Goal: Task Accomplishment & Management: Manage account settings

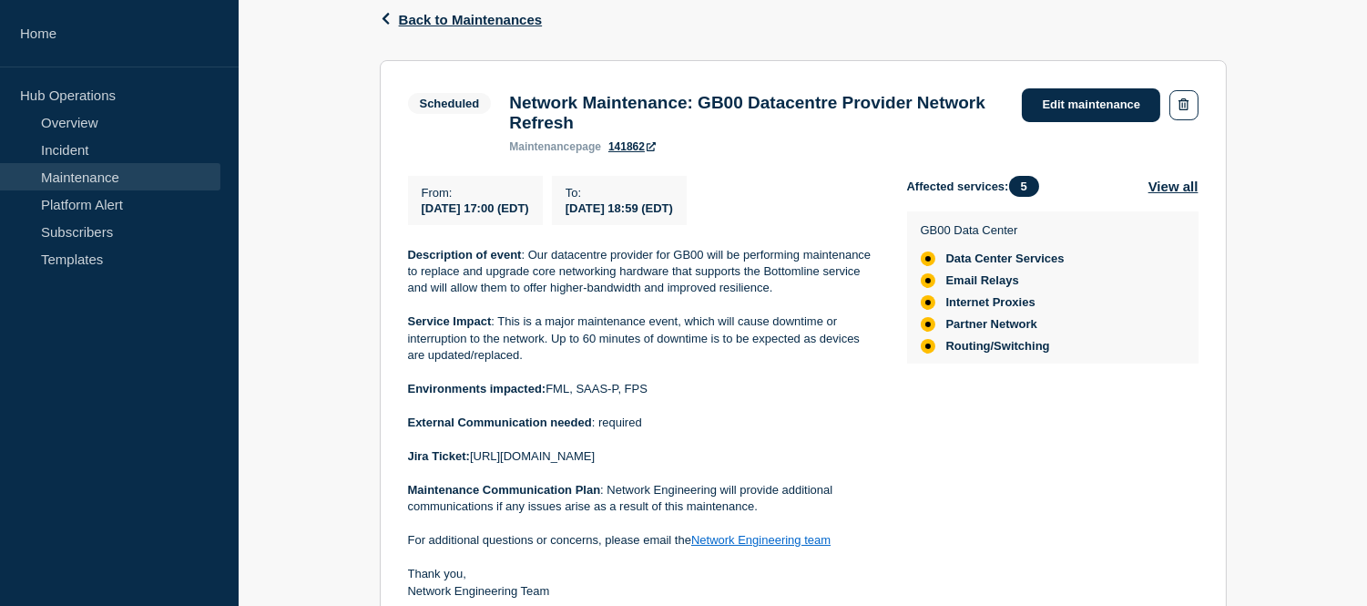
scroll to position [505, 0]
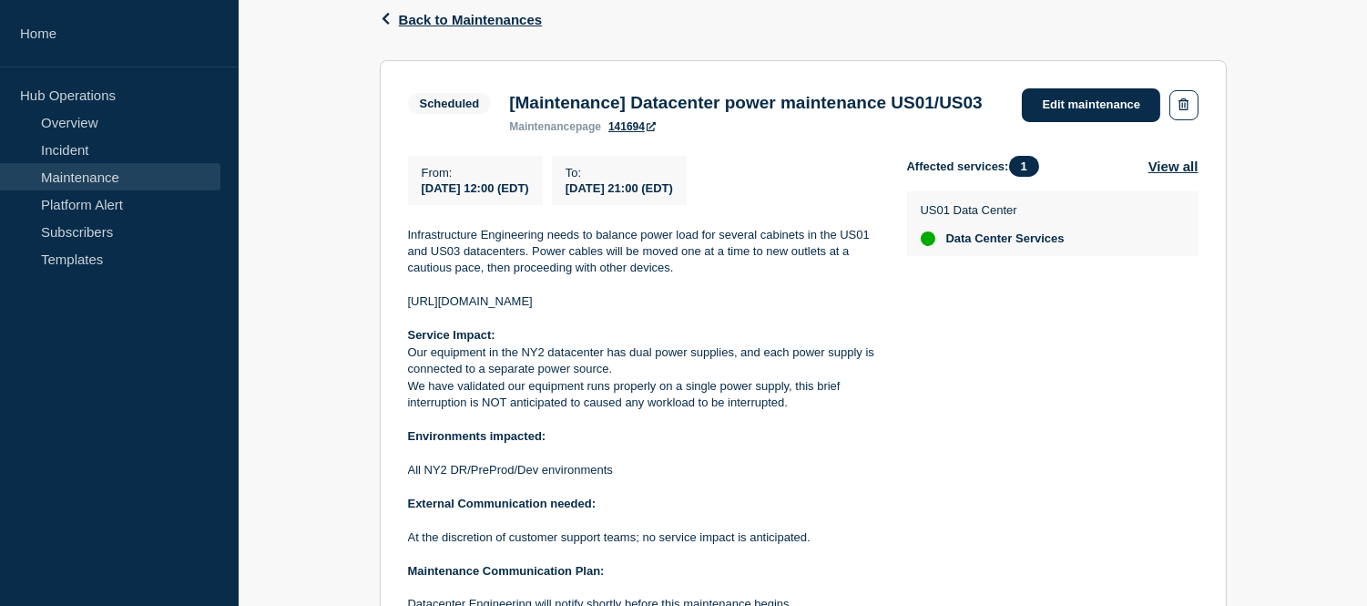
scroll to position [505, 0]
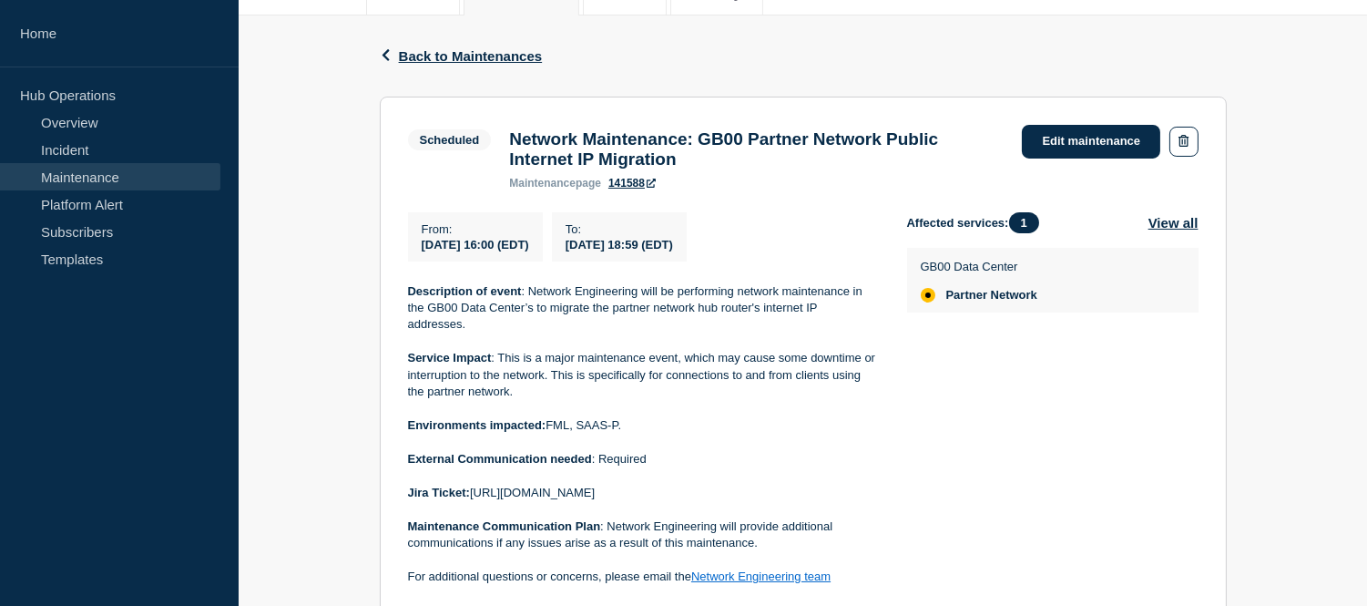
scroll to position [469, 0]
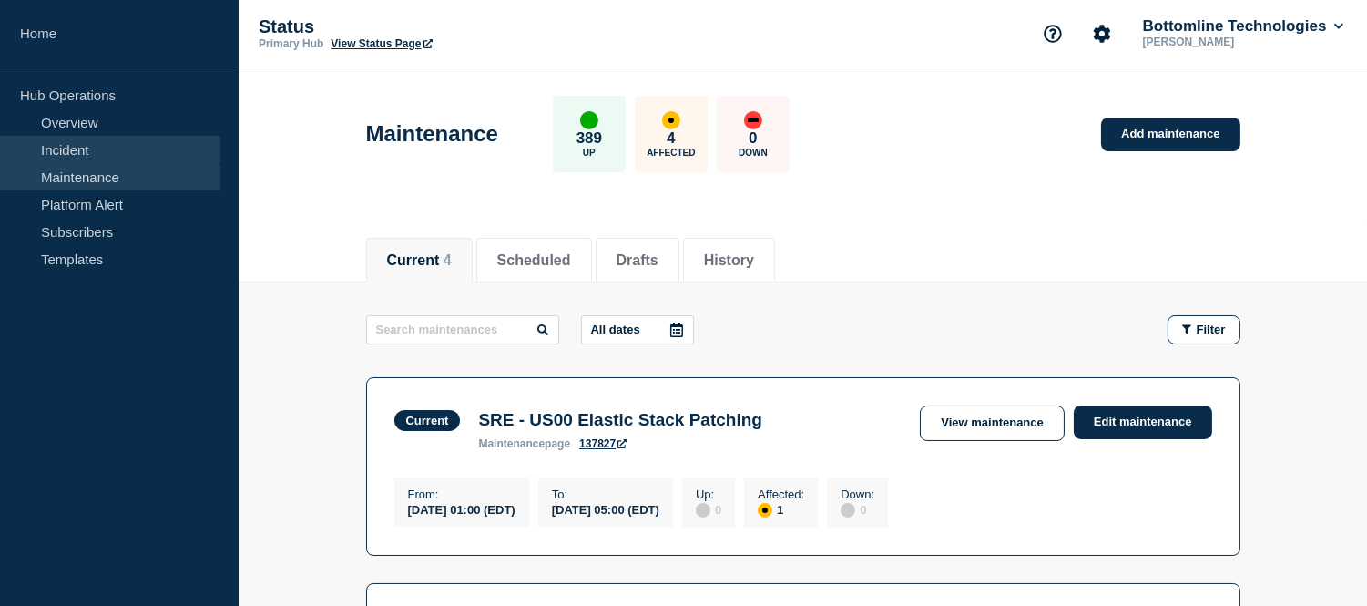
click at [84, 148] on link "Incident" at bounding box center [110, 149] width 220 height 27
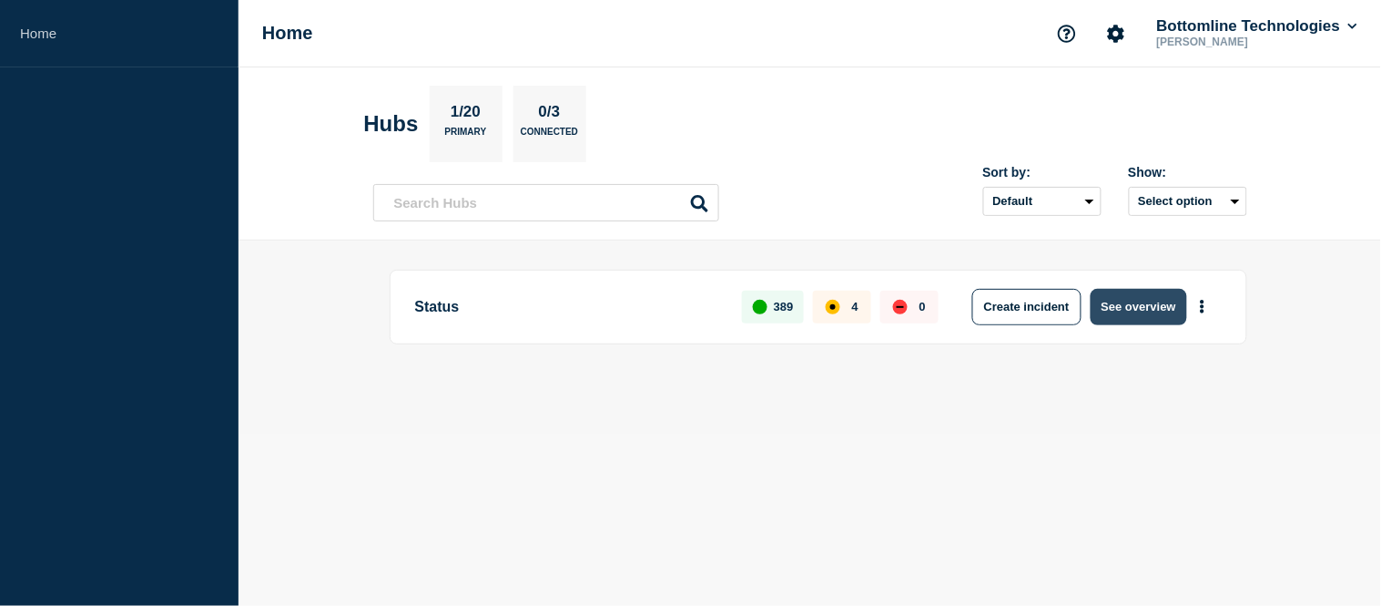
click at [1115, 317] on button "See overview" at bounding box center [1139, 307] width 97 height 36
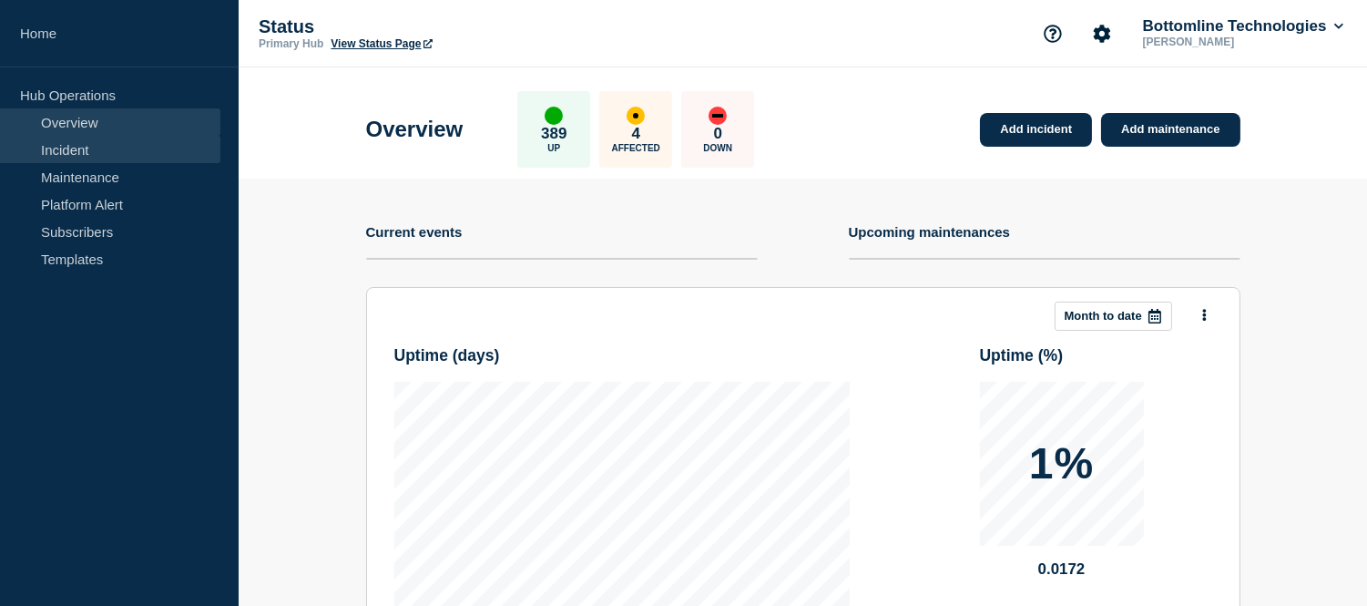
click at [47, 147] on link "Incident" at bounding box center [110, 149] width 220 height 27
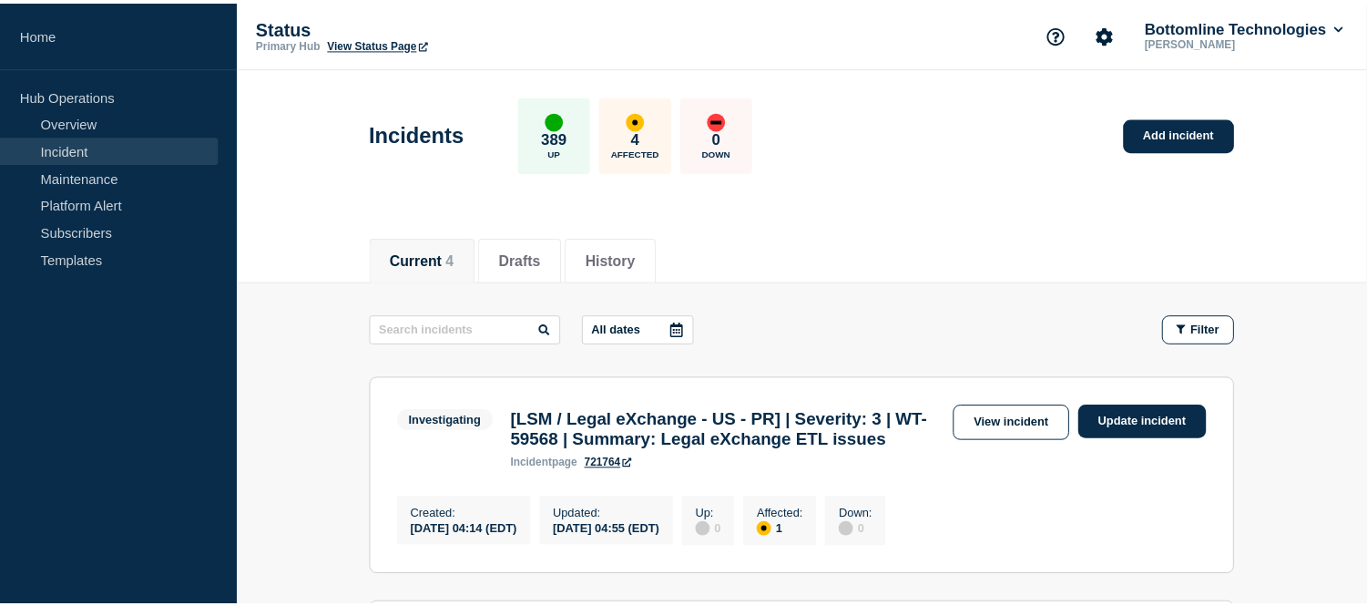
scroll to position [202, 0]
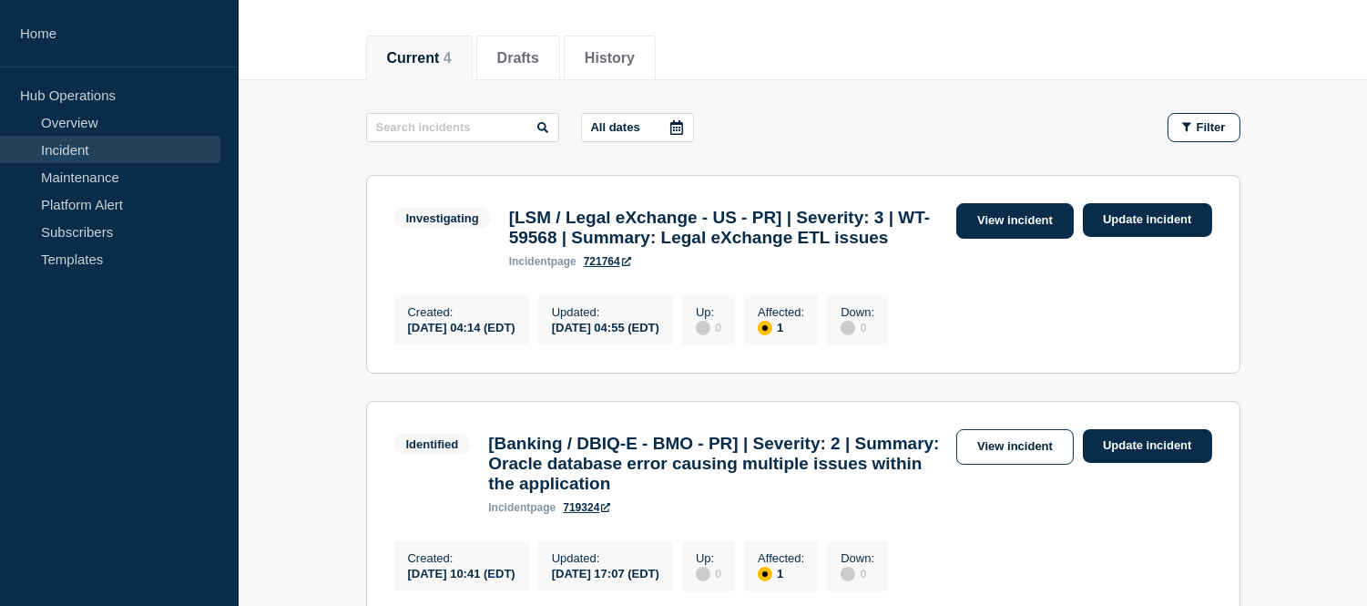
click at [993, 233] on link "View incident" at bounding box center [1014, 221] width 117 height 36
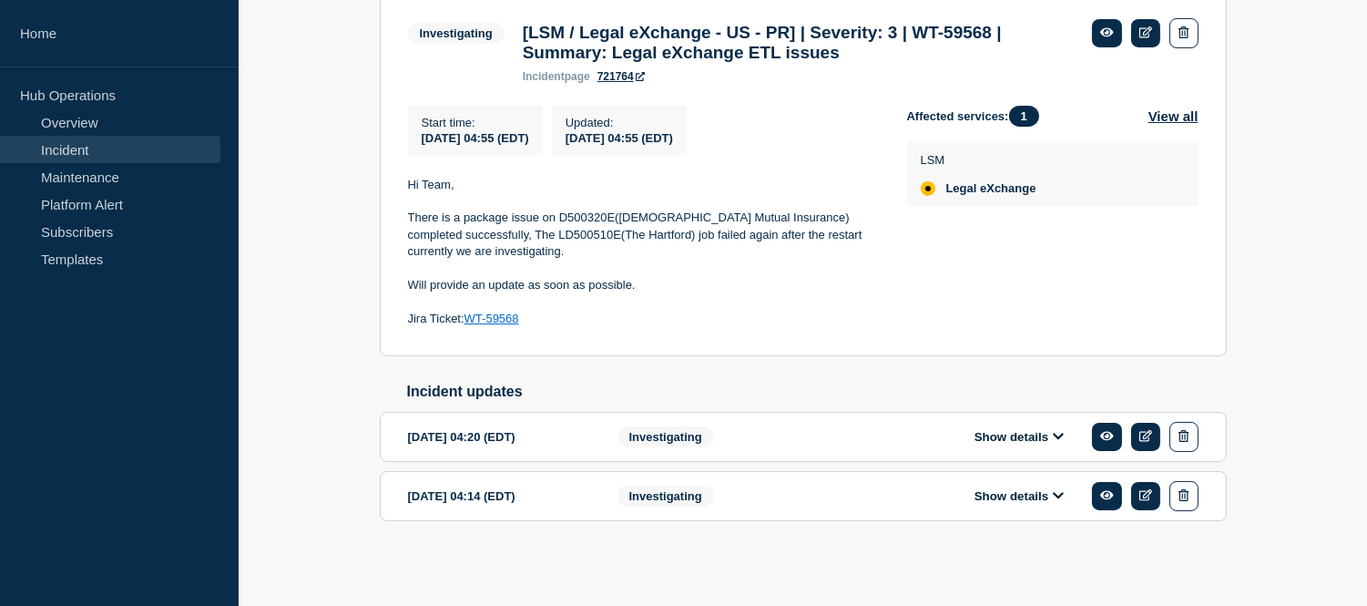
scroll to position [286, 0]
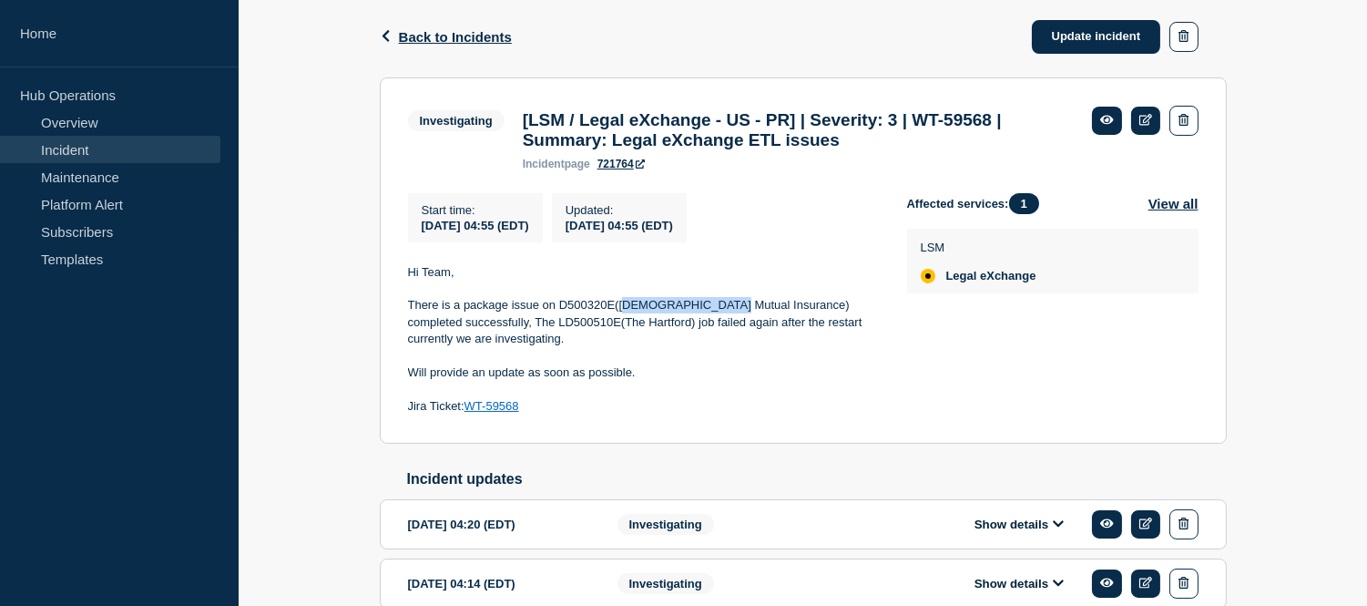
drag, startPoint x: 624, startPoint y: 316, endPoint x: 718, endPoint y: 313, distance: 93.8
click at [718, 313] on p "There is a package issue on D500320E([DEMOGRAPHIC_DATA] Mutual Insurance) compl…" at bounding box center [643, 322] width 470 height 50
click at [602, 340] on p "There is a package issue on D500320E(Church Mutual Insurance) completed success…" at bounding box center [643, 322] width 470 height 50
drag, startPoint x: 410, startPoint y: 313, endPoint x: 472, endPoint y: 331, distance: 64.5
click at [472, 331] on p "There is a package issue on D500320E(Church Mutual Insurance) completed success…" at bounding box center [643, 322] width 470 height 50
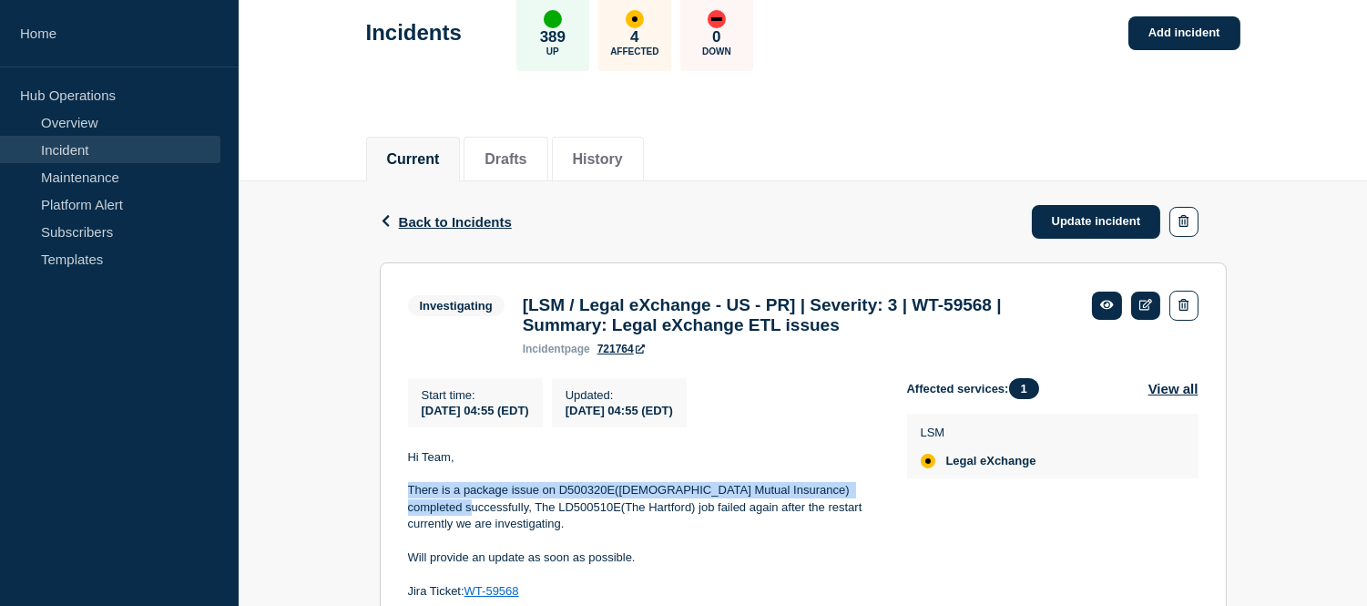
scroll to position [202, 0]
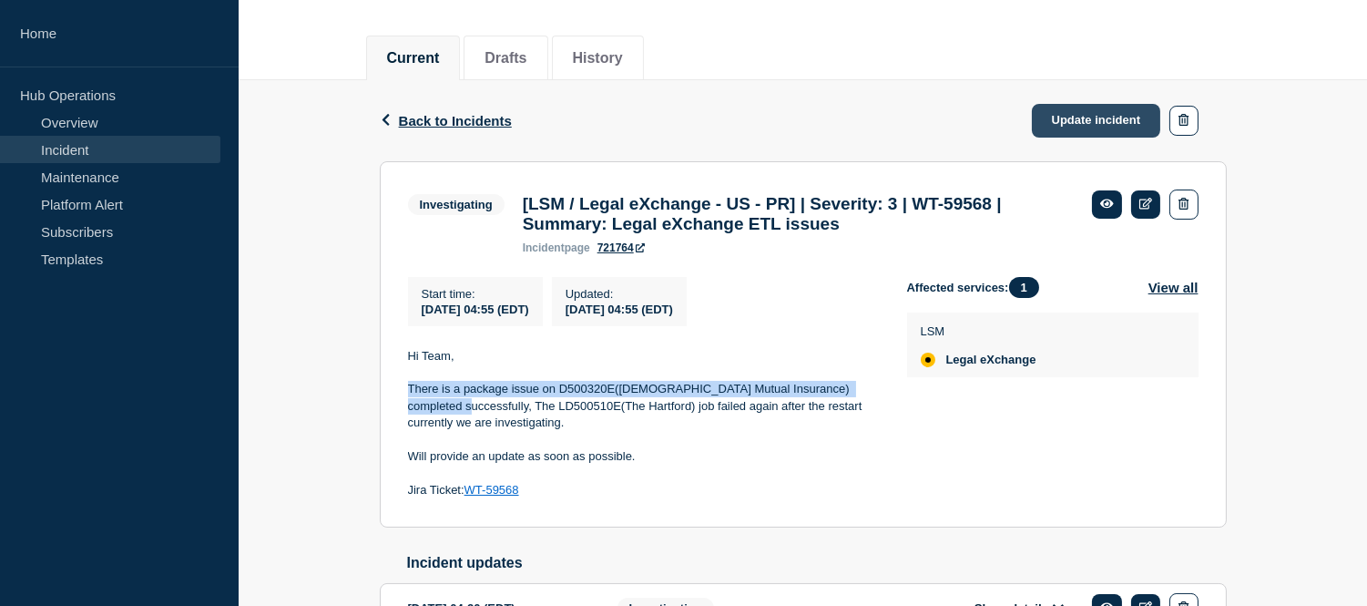
click at [1068, 114] on link "Update incident" at bounding box center [1096, 121] width 129 height 34
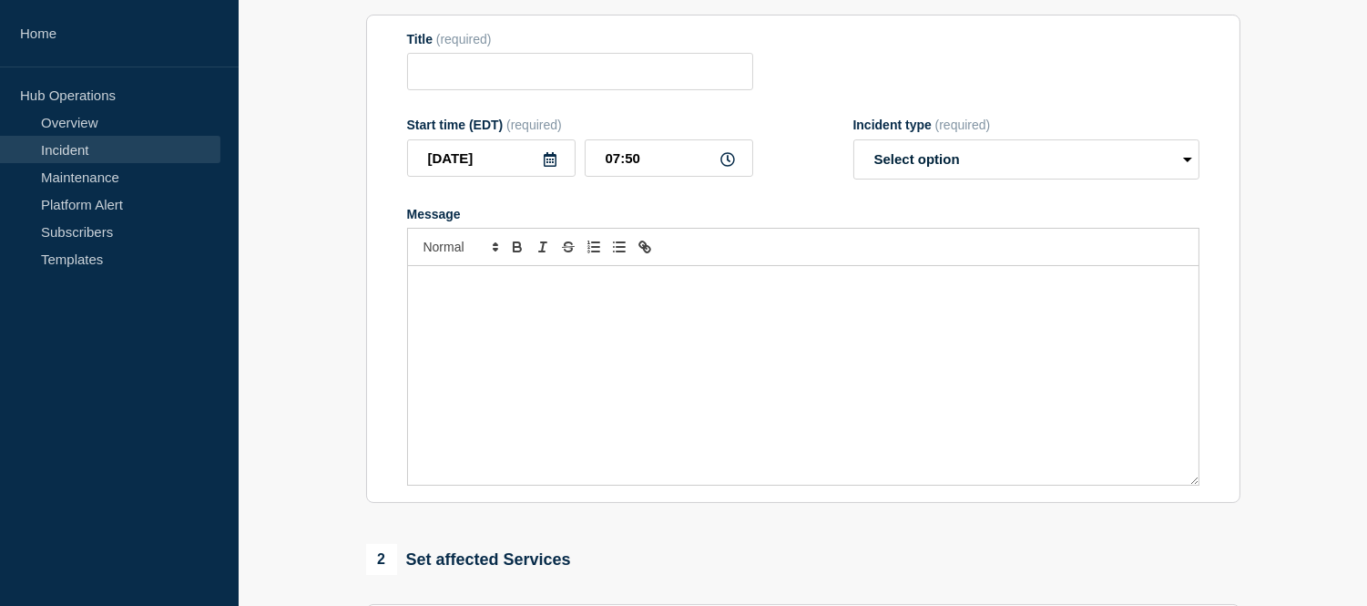
type input "[LSM / Legal eXchange - US - PR] | Severity: 3 | WT-59568 | Summary: Legal eXch…"
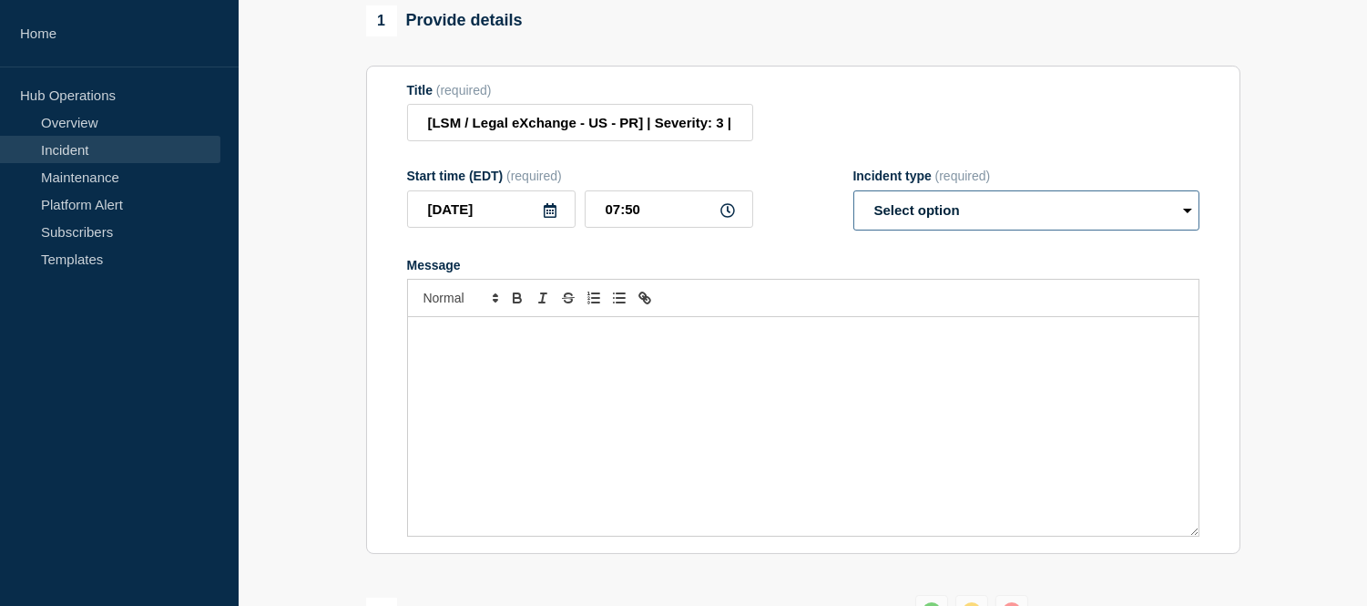
click at [915, 230] on select "Select option Investigating Identified Monitoring Resolved" at bounding box center [1026, 210] width 346 height 40
select select "investigating"
click at [853, 206] on select "Select option Investigating Identified Monitoring Resolved" at bounding box center [1026, 210] width 346 height 40
click at [589, 372] on div "Message" at bounding box center [803, 426] width 790 height 219
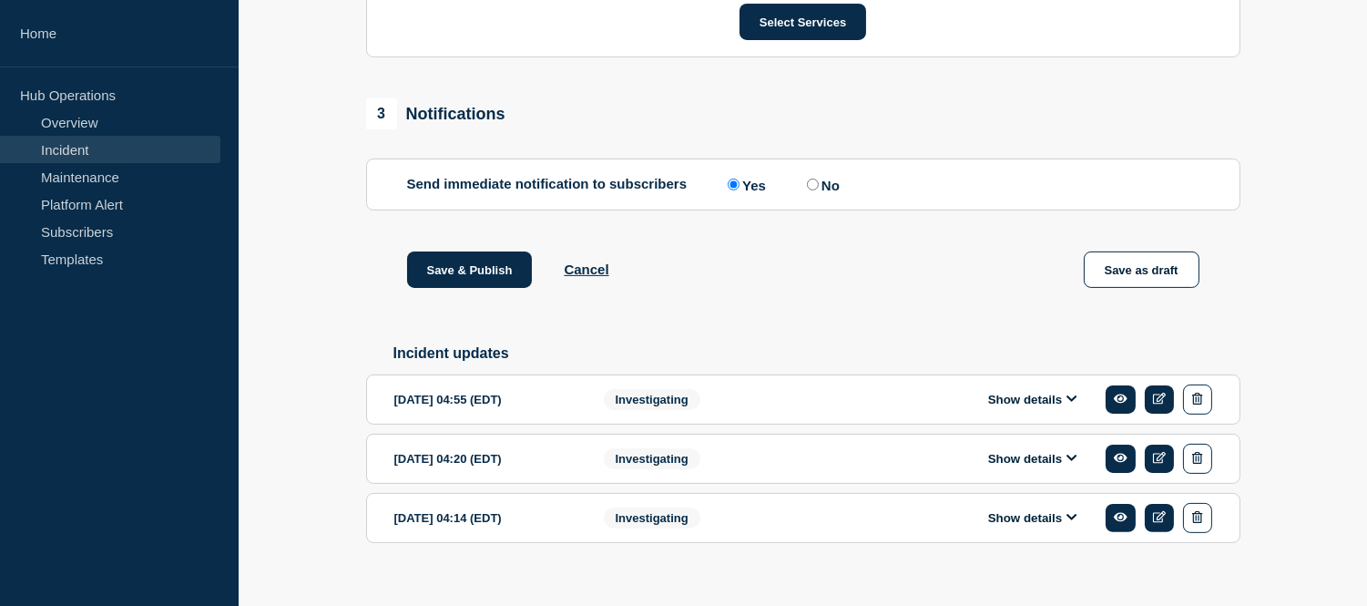
scroll to position [1054, 0]
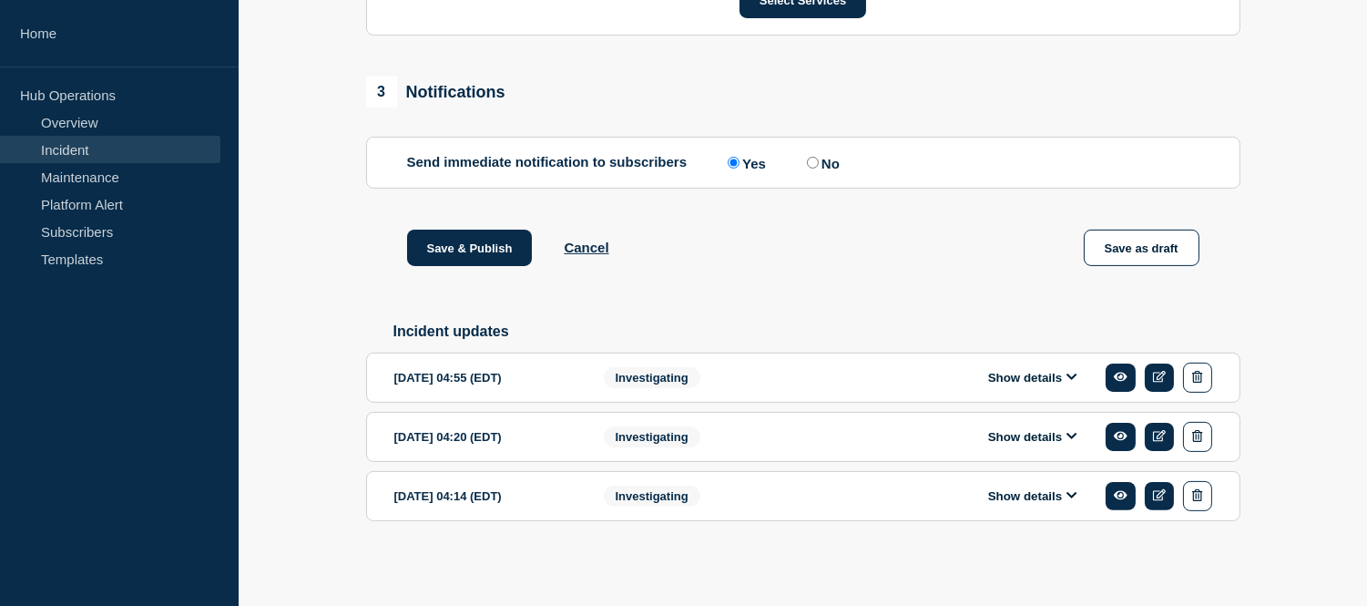
click at [995, 374] on button "Show details" at bounding box center [1033, 377] width 100 height 15
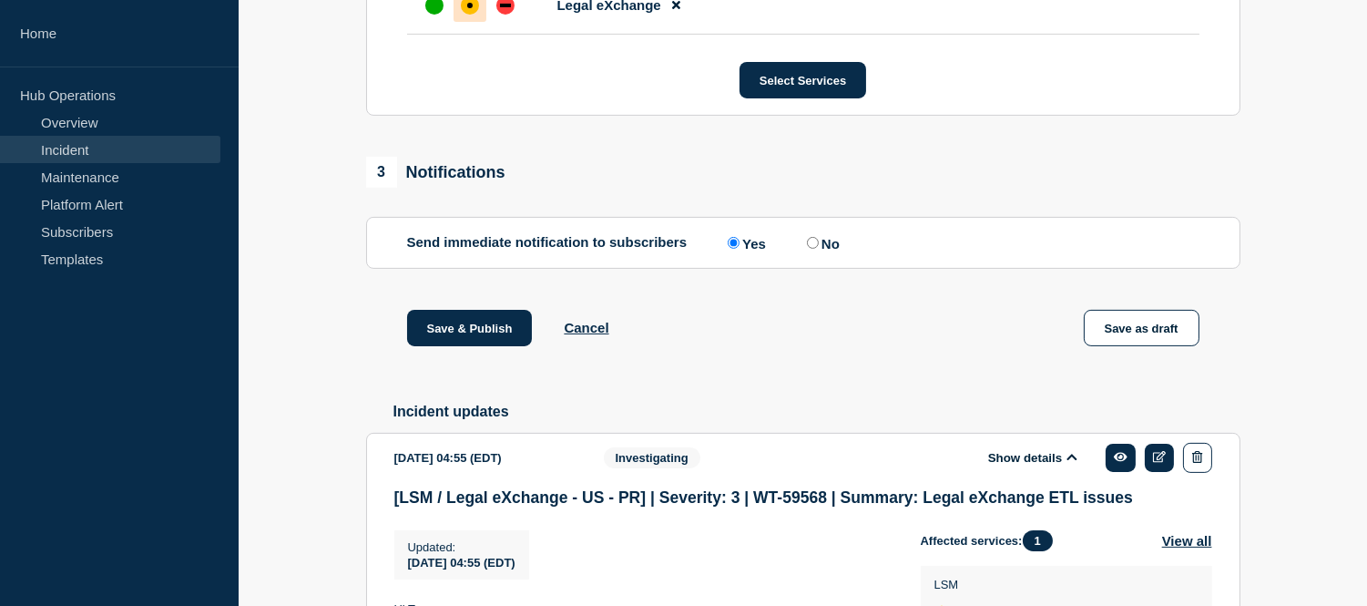
scroll to position [1258, 0]
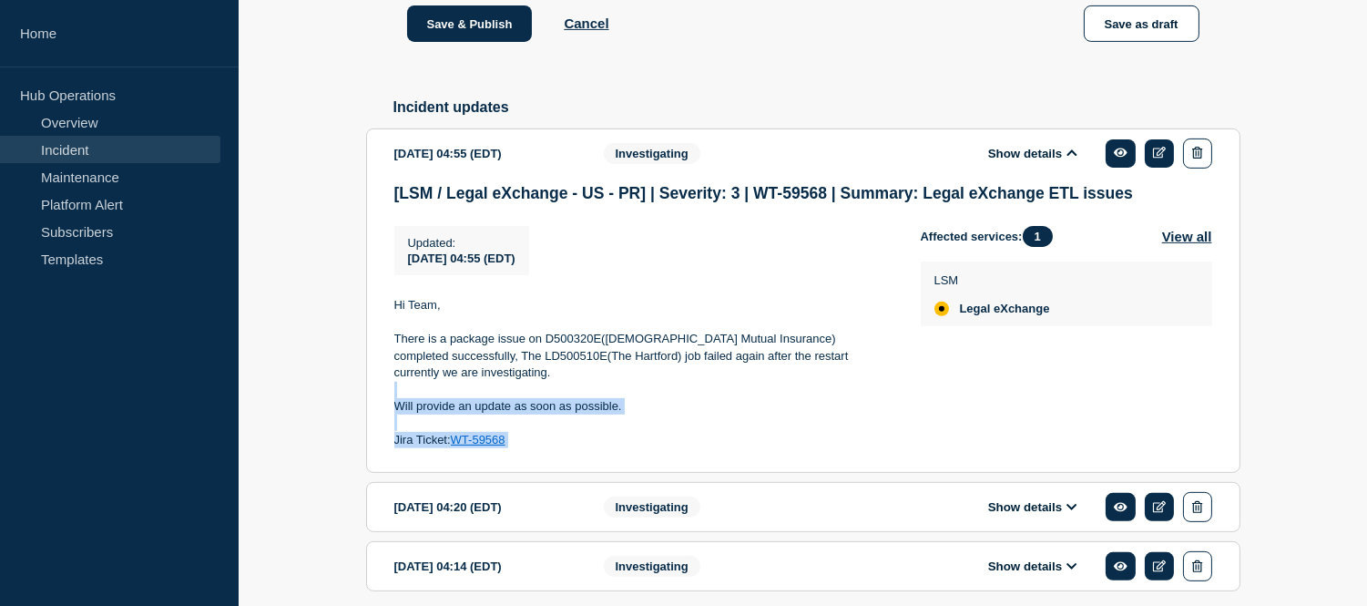
drag, startPoint x: 535, startPoint y: 448, endPoint x: 386, endPoint y: 403, distance: 155.9
click at [386, 403] on section "2025-09-23 04:55 (EDT) Show details Investigating [LSM / Legal eXchange - US - …" at bounding box center [803, 300] width 874 height 345
click at [574, 443] on p "Jira Ticket: WT-59568" at bounding box center [642, 440] width 497 height 16
drag, startPoint x: 533, startPoint y: 446, endPoint x: 395, endPoint y: 410, distance: 142.2
click at [395, 410] on div "Hi Team, There is a package issue on D500320E(Church Mutual Insurance) complete…" at bounding box center [642, 372] width 497 height 151
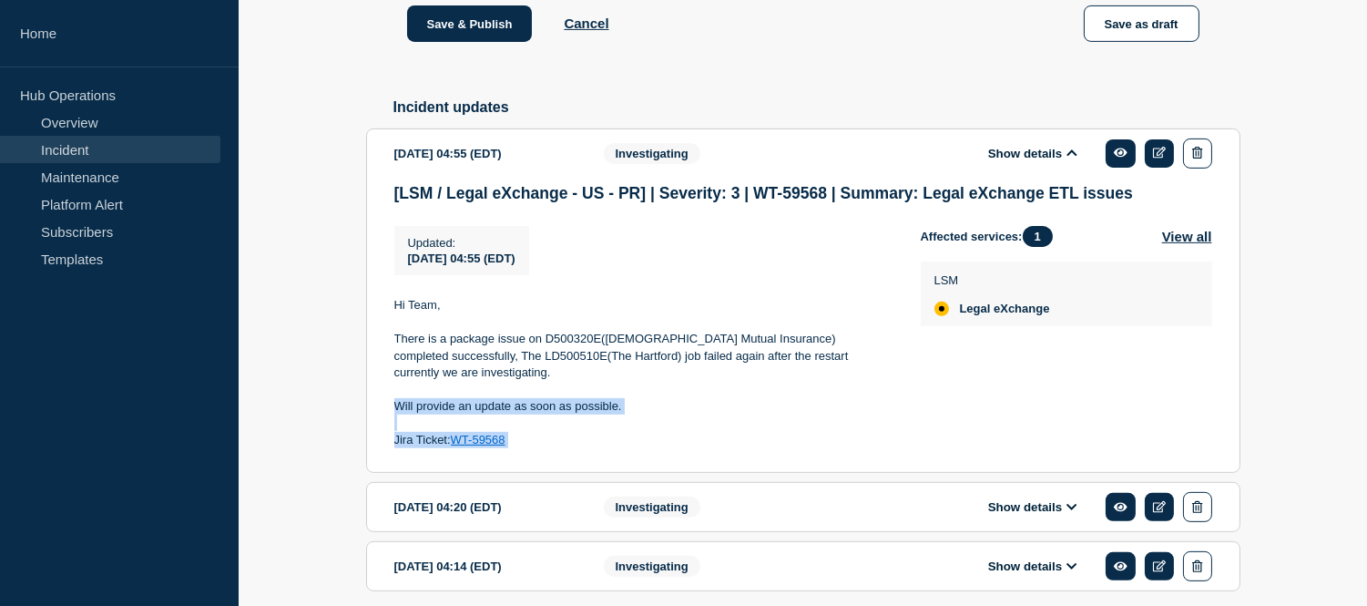
copy div "Will provide an update as soon as possible. Jira Ticket: WT-59568"
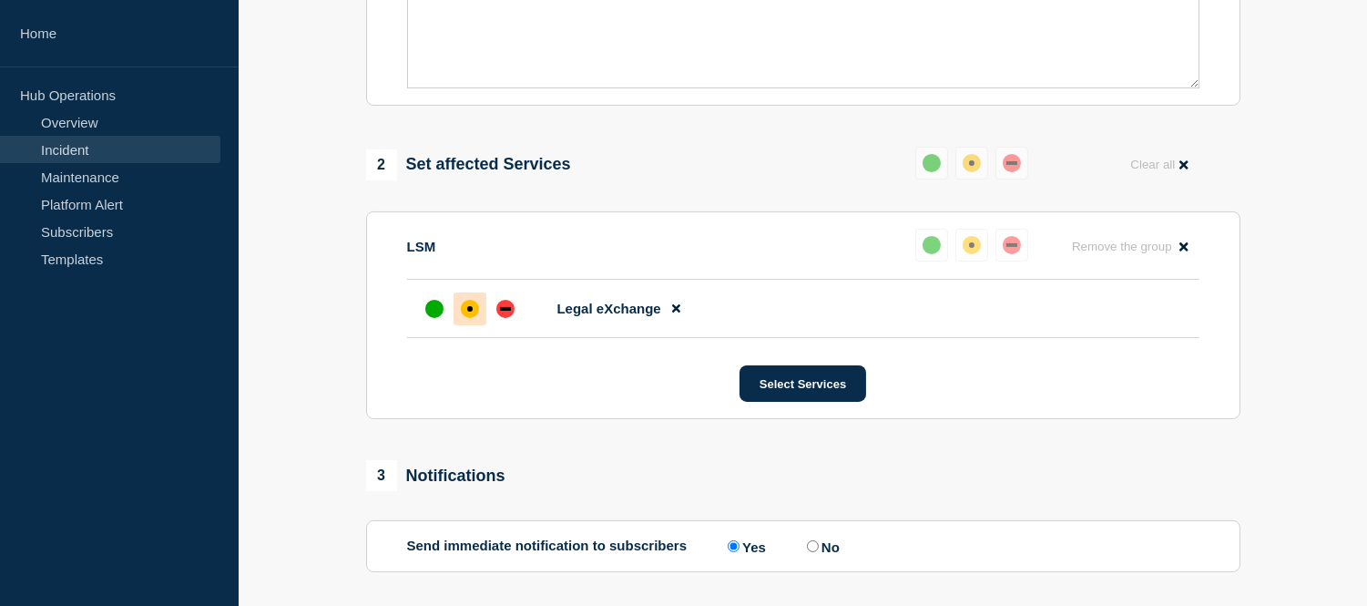
scroll to position [448, 0]
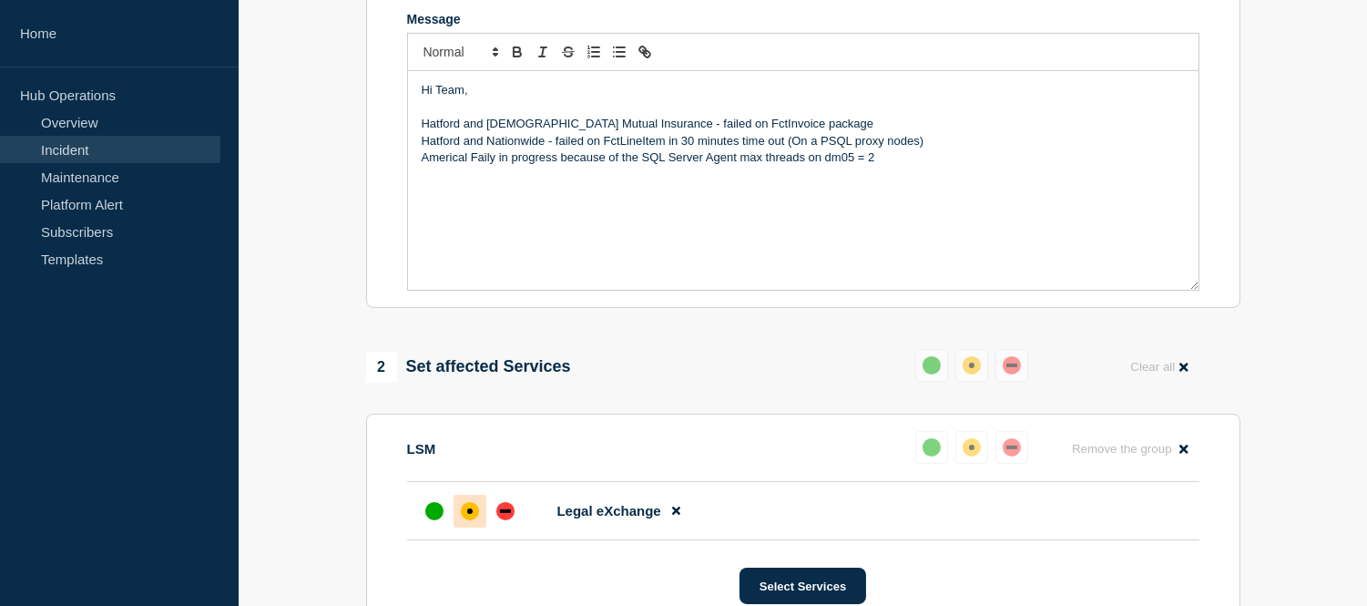
click at [494, 221] on div "Hi Team, Hatford and Church Mutual Insurance - failed on FctInvoice package Hat…" at bounding box center [803, 180] width 790 height 219
click at [892, 166] on p "Americal Faily in progress because of the SQL Server Agent max threads on dm05 …" at bounding box center [803, 157] width 763 height 16
drag, startPoint x: 643, startPoint y: 206, endPoint x: 541, endPoint y: 199, distance: 102.2
click at [541, 199] on p "Will provide an update as soon as possible." at bounding box center [803, 191] width 763 height 16
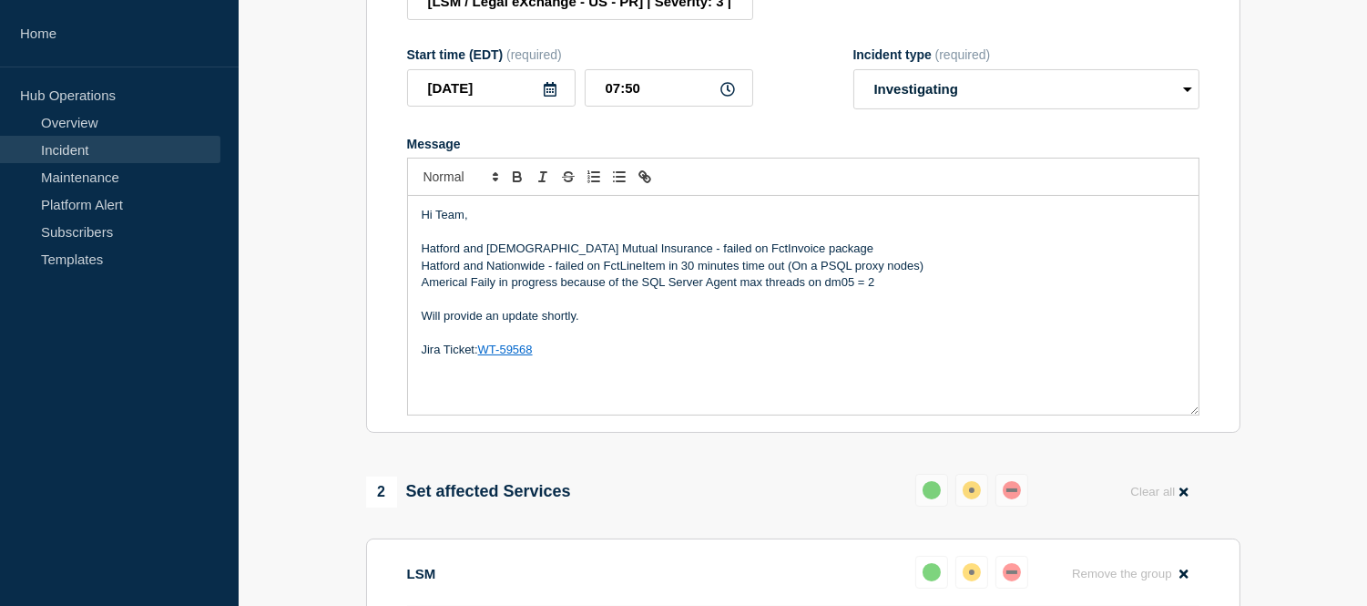
scroll to position [222, 0]
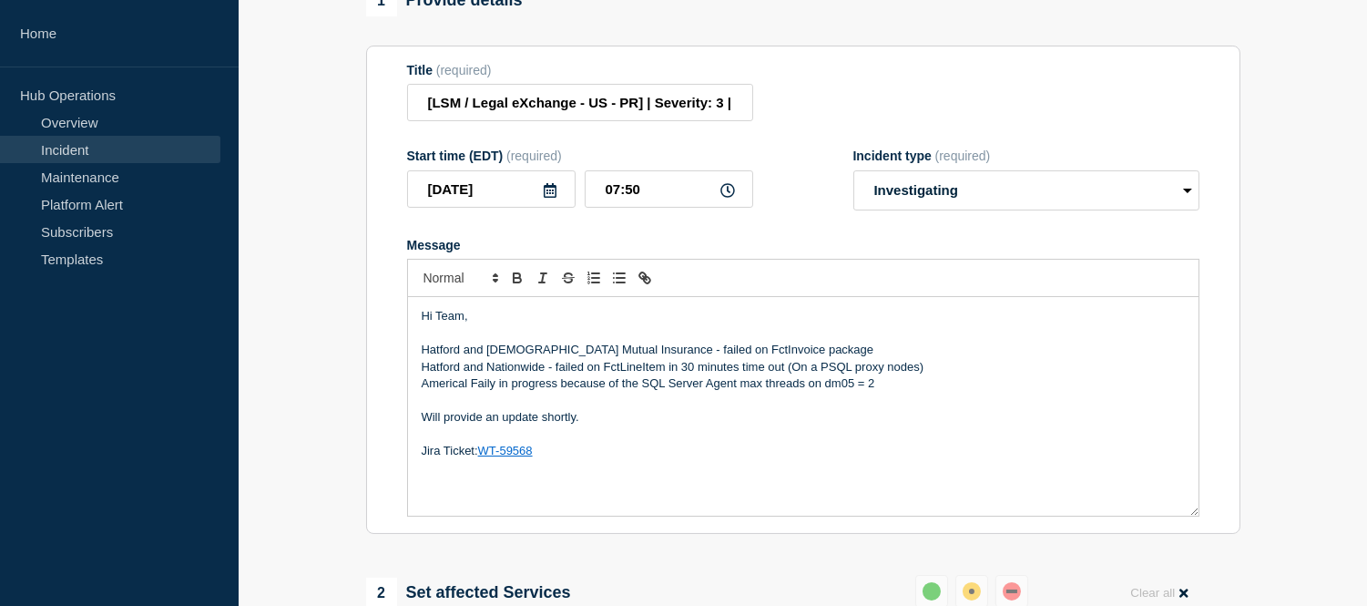
click at [422, 341] on p "Message" at bounding box center [803, 333] width 763 height 16
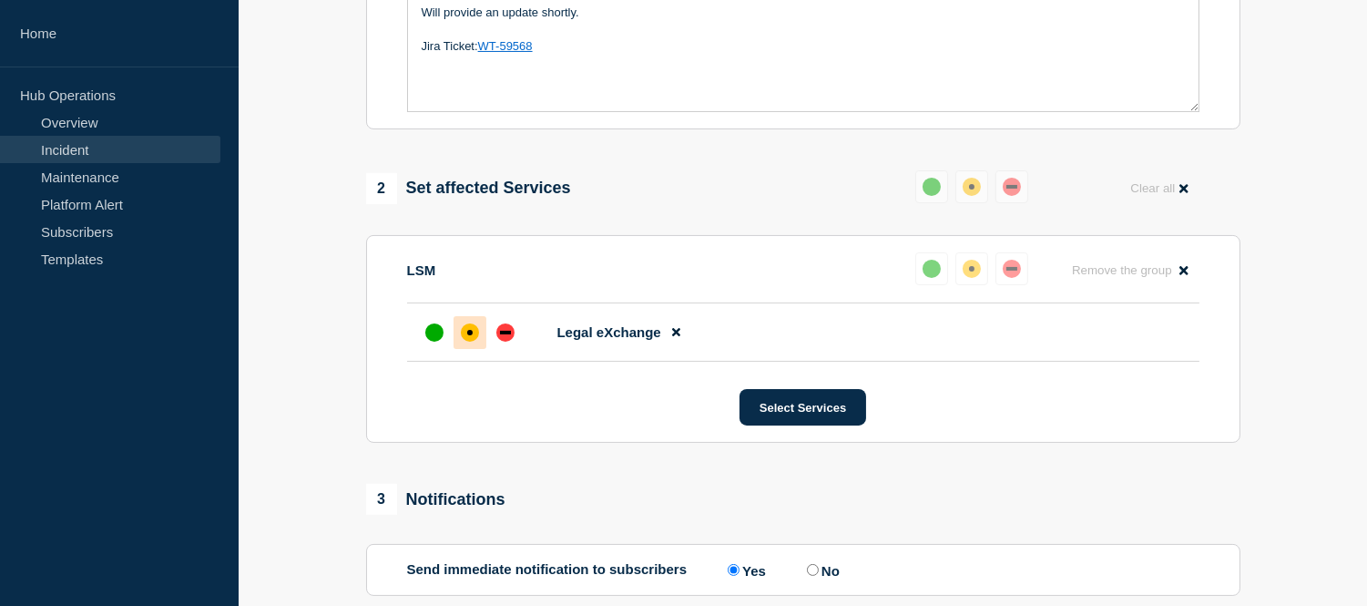
scroll to position [931, 0]
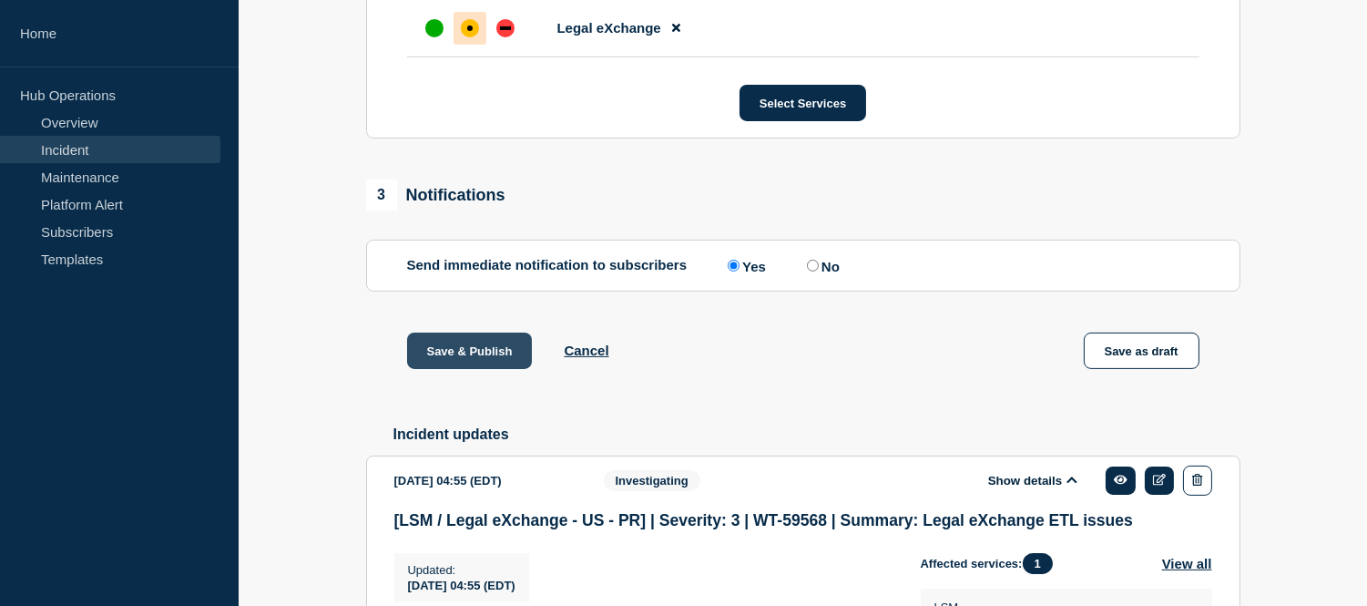
click at [492, 369] on button "Save & Publish" at bounding box center [470, 350] width 126 height 36
